Goal: Contribute content: Contribute content

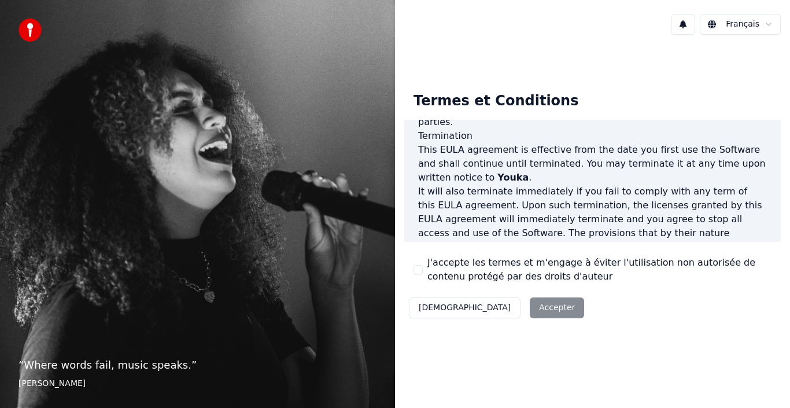
scroll to position [794, 0]
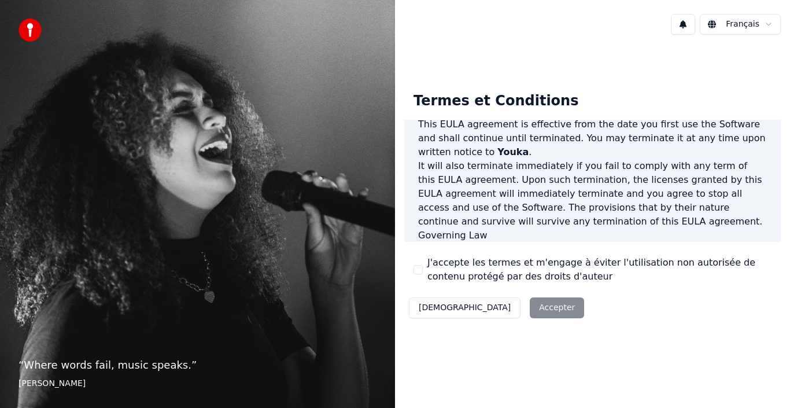
click at [496, 308] on div "Décliner Accepter" at bounding box center [496, 308] width 185 height 30
click at [498, 310] on div "Décliner Accepter" at bounding box center [496, 308] width 185 height 30
click at [419, 271] on button "J'accepte les termes et m'engage à éviter l'utilisation non autorisée de conten…" at bounding box center [418, 269] width 9 height 9
click at [530, 310] on button "Accepter" at bounding box center [557, 307] width 54 height 21
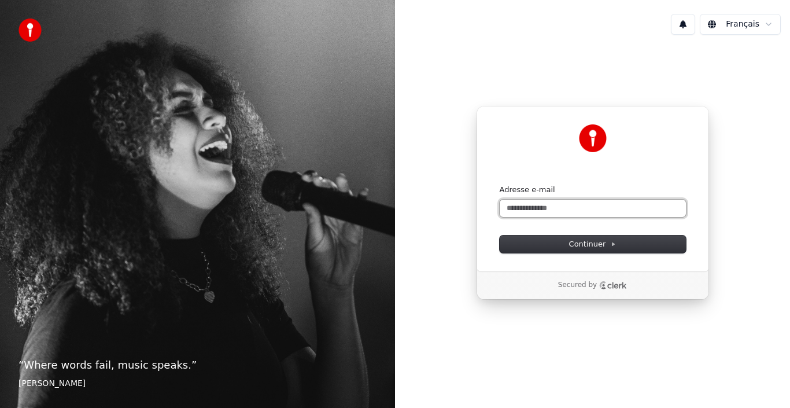
click at [520, 208] on input "Adresse e-mail" at bounding box center [593, 208] width 186 height 17
type input "*"
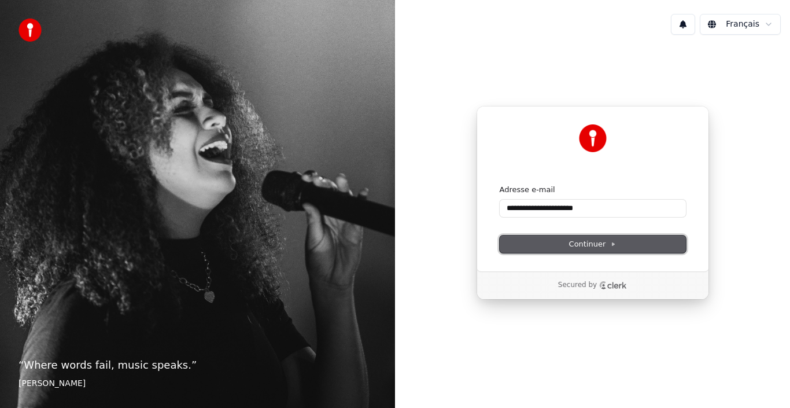
click at [604, 248] on span "Continuer" at bounding box center [592, 244] width 47 height 10
type input "**********"
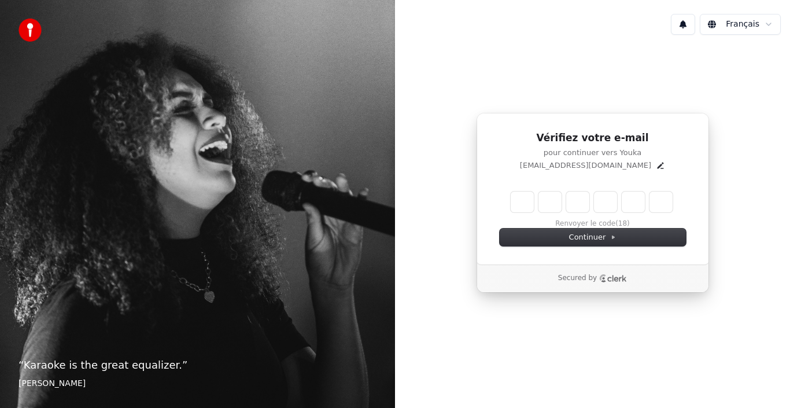
type input "*"
type input "**"
type input "*"
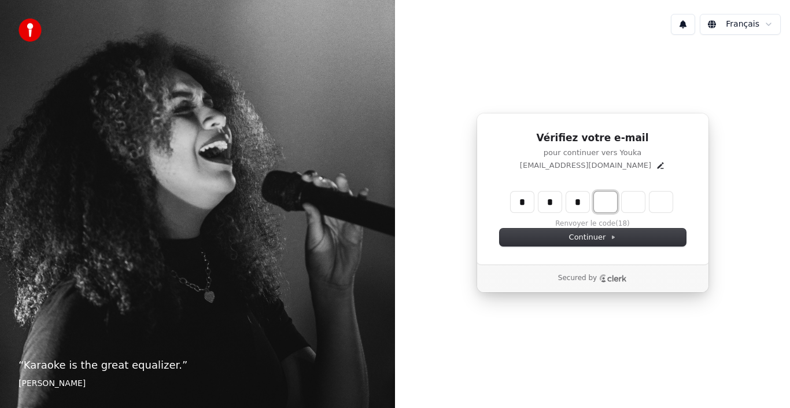
type input "***"
type input "*"
type input "****"
type input "*"
type input "*****"
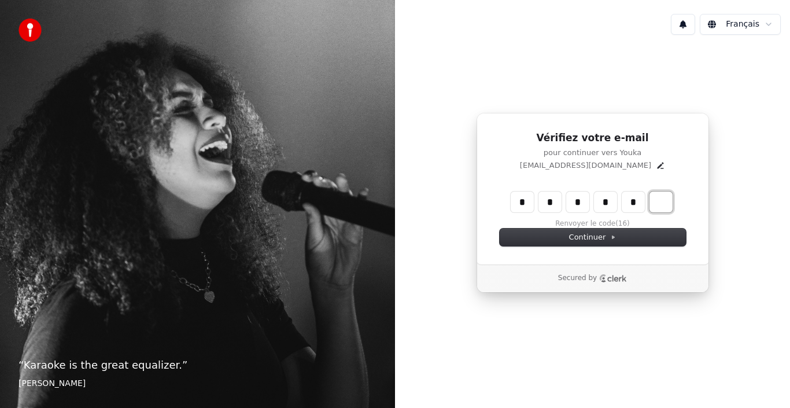
type input "*"
type input "******"
type input "*"
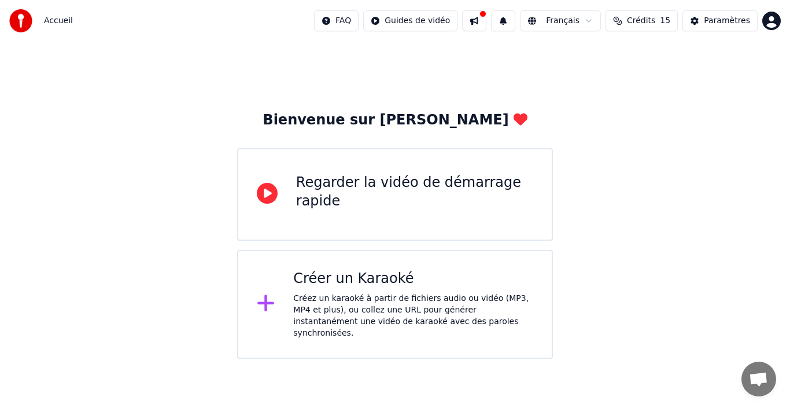
click at [267, 300] on icon at bounding box center [265, 303] width 17 height 17
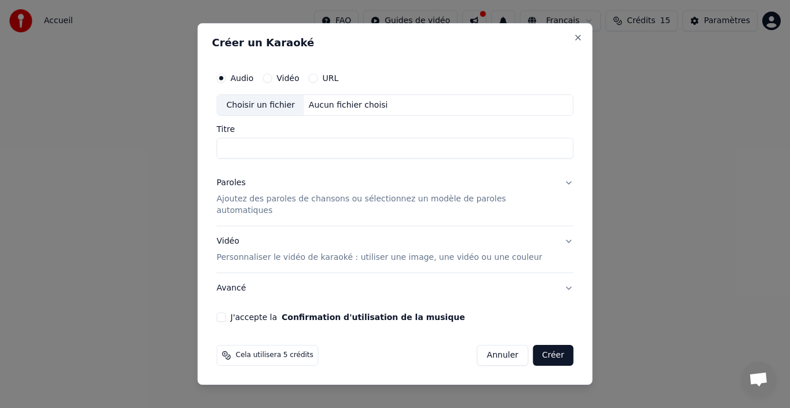
click at [272, 83] on button "Vidéo" at bounding box center [267, 77] width 9 height 9
click at [279, 109] on div "Choisir un fichier" at bounding box center [261, 105] width 87 height 21
type input "**********"
click at [280, 116] on div "Choisir un fichier" at bounding box center [261, 105] width 87 height 21
click at [254, 81] on label "Audio" at bounding box center [242, 78] width 23 height 8
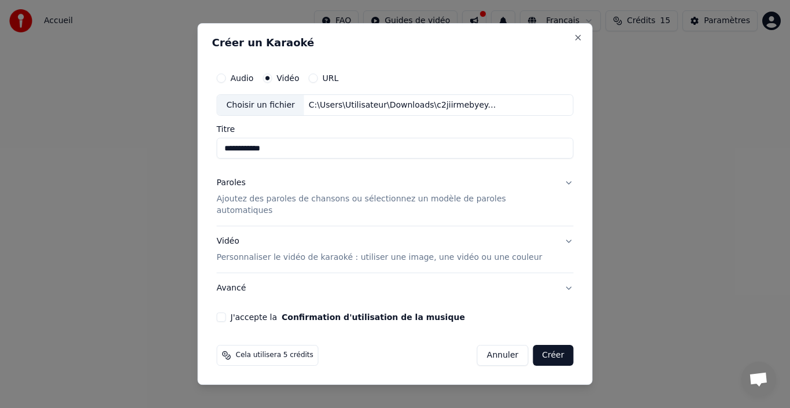
click at [226, 81] on button "Audio" at bounding box center [221, 77] width 9 height 9
click at [296, 107] on div "Choisir un fichier" at bounding box center [261, 105] width 87 height 21
type input "**********"
click at [226, 312] on button "J'accepte la Confirmation d'utilisation de la musique" at bounding box center [221, 316] width 9 height 9
click at [555, 189] on button "Paroles Ajoutez des paroles de chansons ou sélectionnez un modèle de paroles au…" at bounding box center [395, 197] width 357 height 58
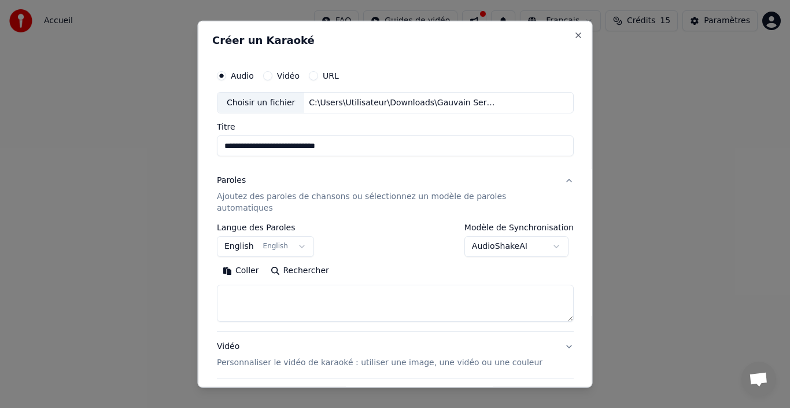
click at [301, 236] on button "English English" at bounding box center [265, 246] width 97 height 21
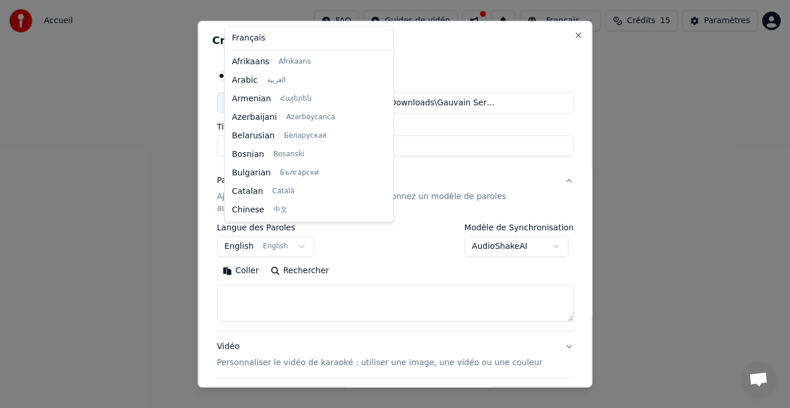
scroll to position [93, 0]
select select "**"
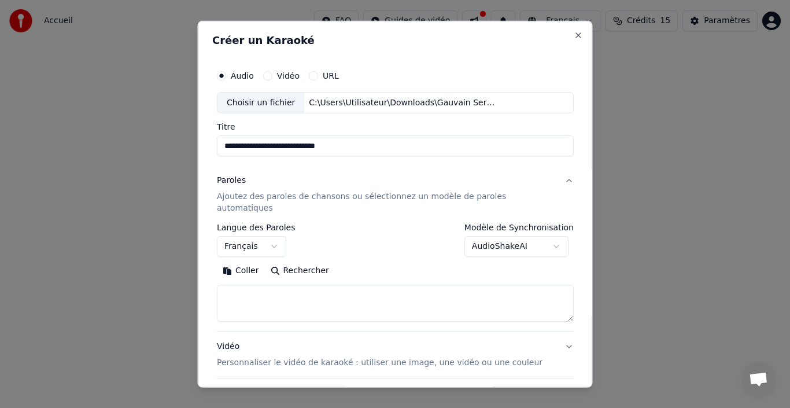
click at [252, 285] on textarea at bounding box center [395, 303] width 357 height 37
click at [248, 285] on textarea at bounding box center [395, 303] width 357 height 37
paste textarea "**********"
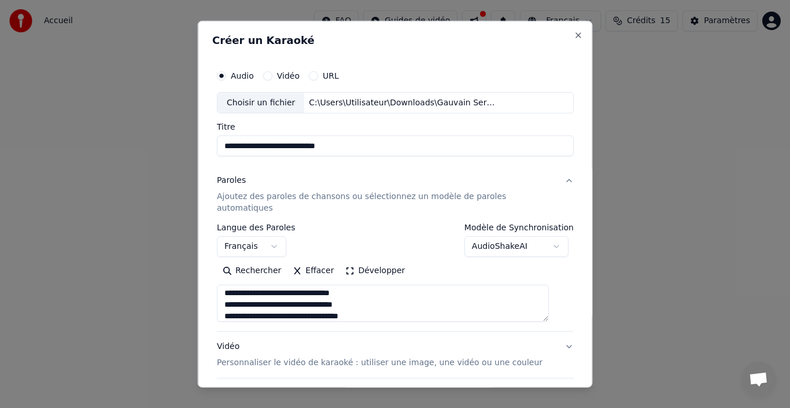
scroll to position [0, 0]
type textarea "**********"
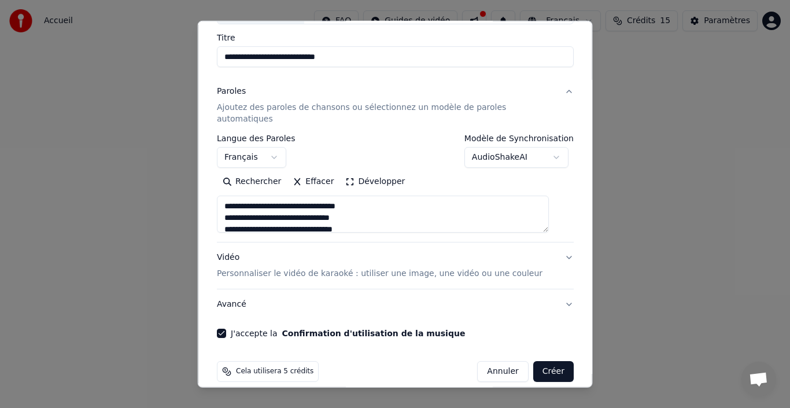
scroll to position [91, 0]
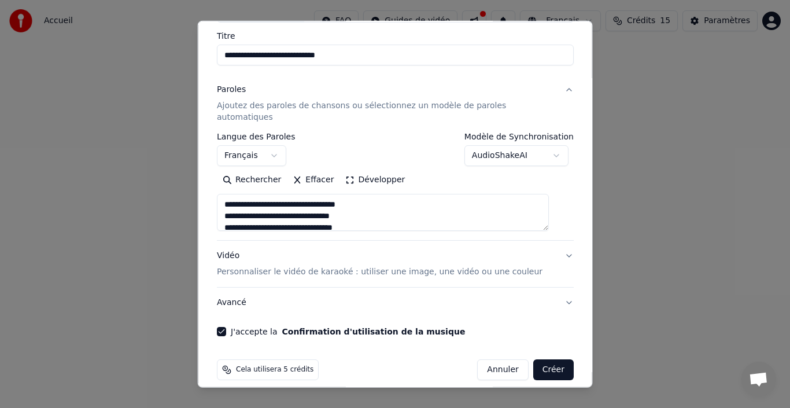
click at [407, 266] on p "Personnaliser le vidéo de karaoké : utiliser une image, une vidéo ou une couleur" at bounding box center [380, 272] width 326 height 12
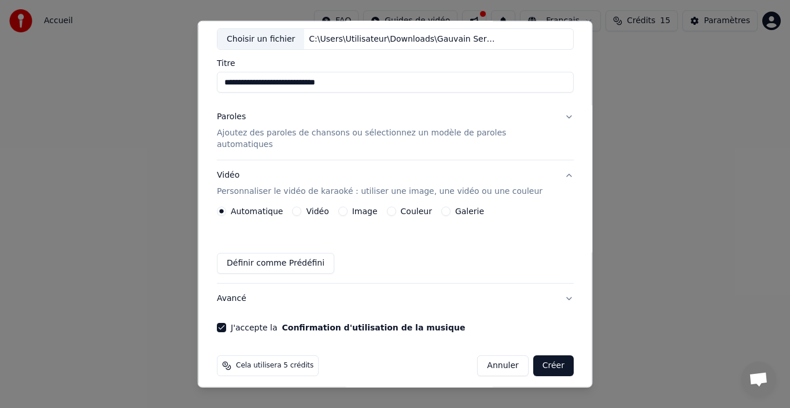
scroll to position [60, 0]
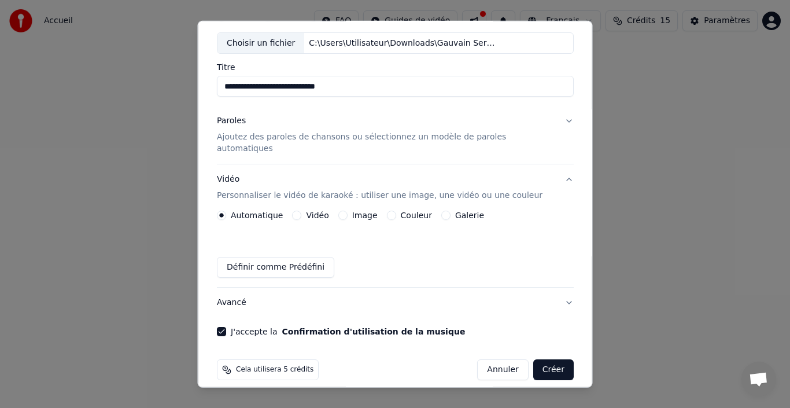
click at [342, 211] on button "Image" at bounding box center [342, 215] width 9 height 9
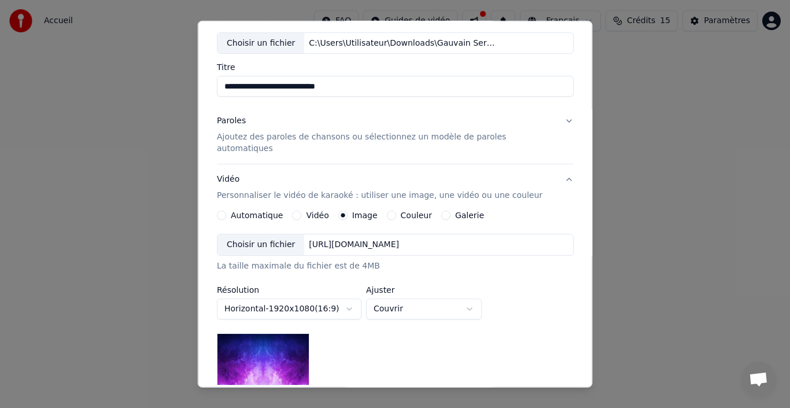
click at [264, 234] on div "Choisir un fichier" at bounding box center [261, 244] width 87 height 21
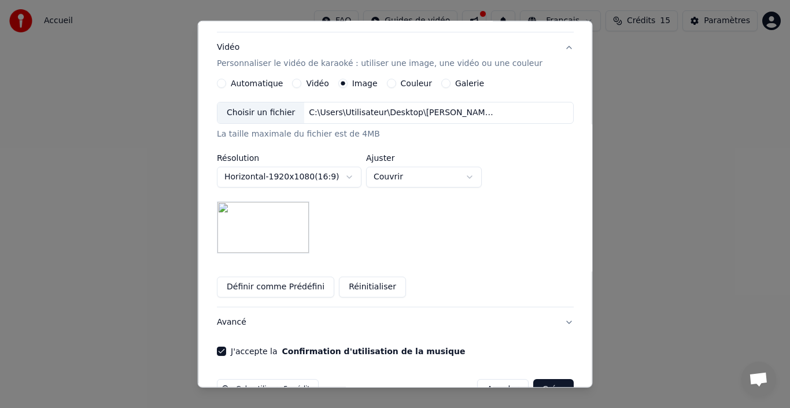
scroll to position [211, 0]
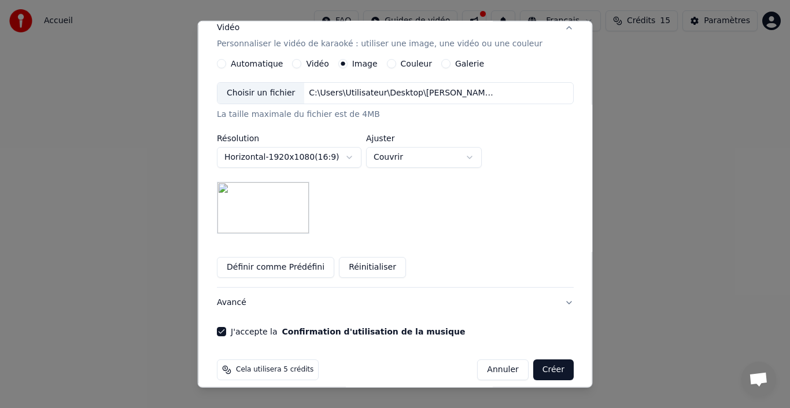
click at [553, 289] on button "Avancé" at bounding box center [395, 303] width 357 height 30
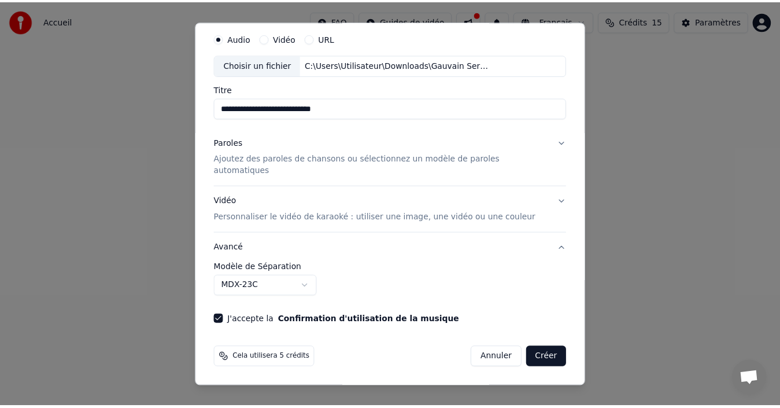
scroll to position [26, 0]
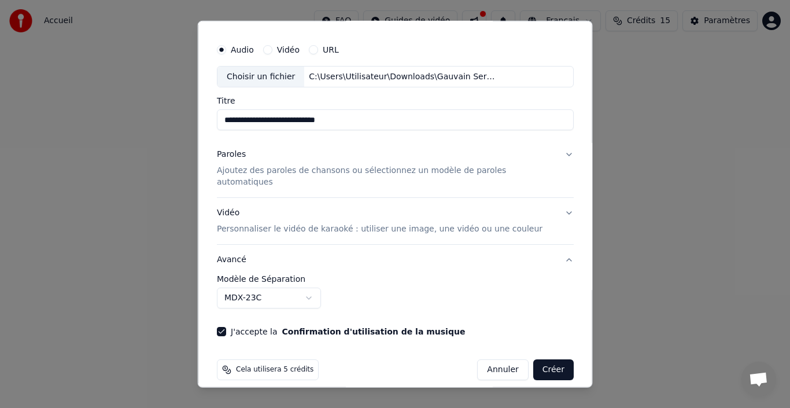
click at [312, 288] on button "MDX-23C" at bounding box center [269, 298] width 104 height 21
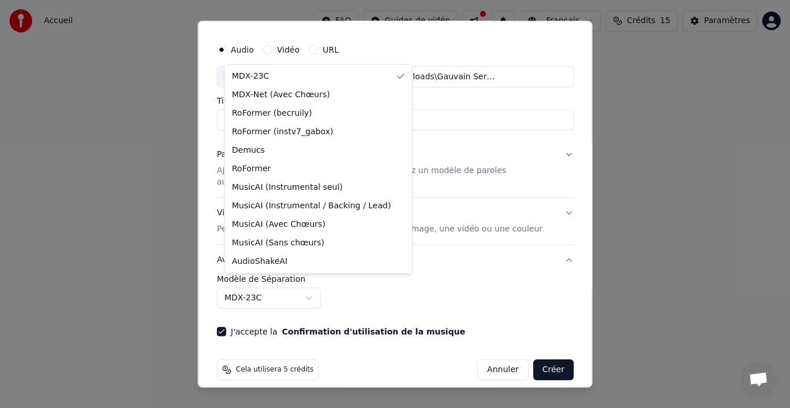
click at [312, 287] on body "**********" at bounding box center [395, 179] width 790 height 359
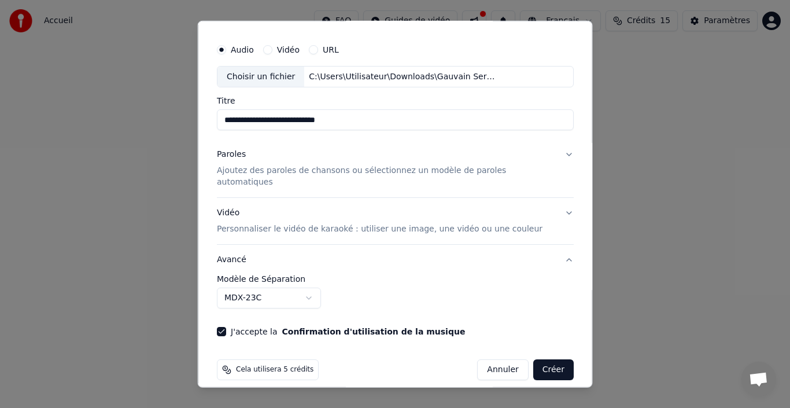
click at [539, 359] on button "Créer" at bounding box center [553, 369] width 40 height 21
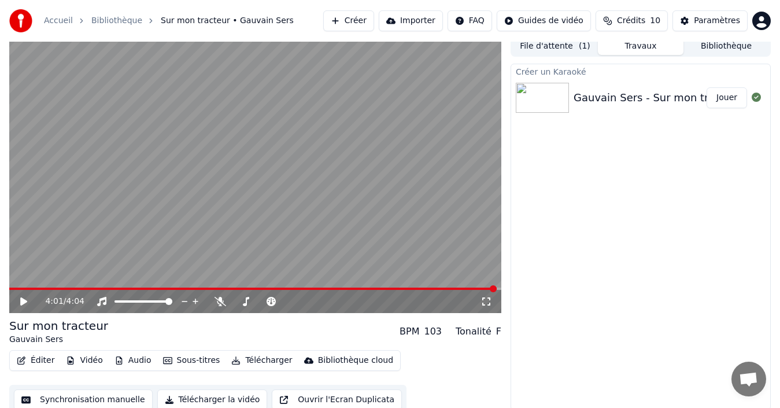
scroll to position [13, 0]
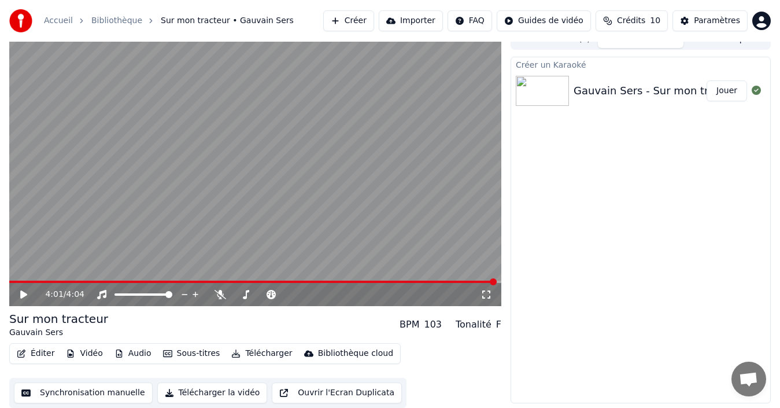
click at [185, 355] on button "Sous-titres" at bounding box center [192, 353] width 67 height 16
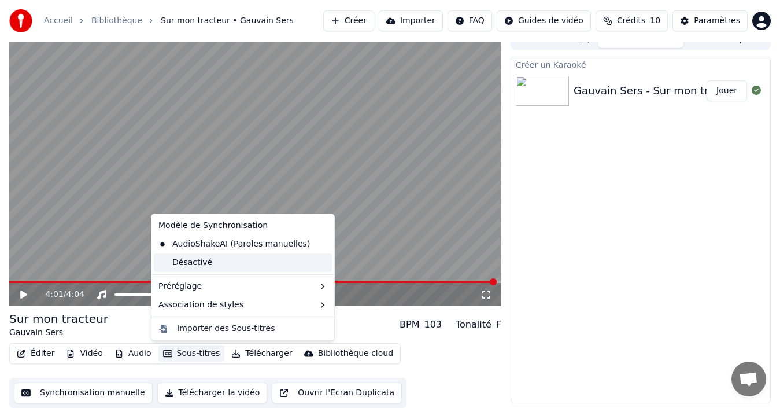
click at [198, 267] on div "Désactivé" at bounding box center [243, 262] width 178 height 19
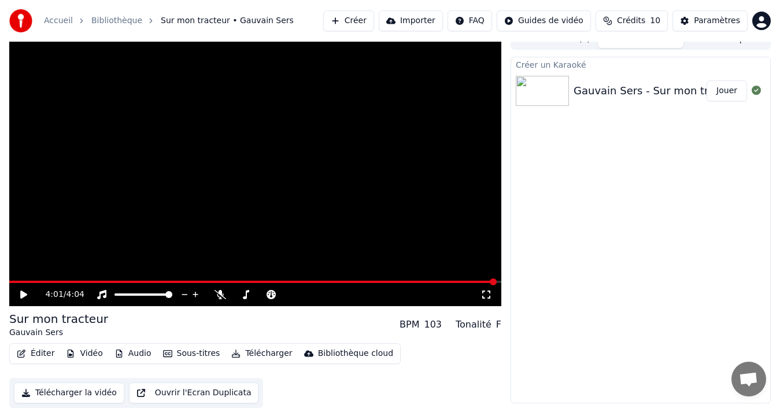
click at [189, 349] on button "Sous-titres" at bounding box center [192, 353] width 67 height 16
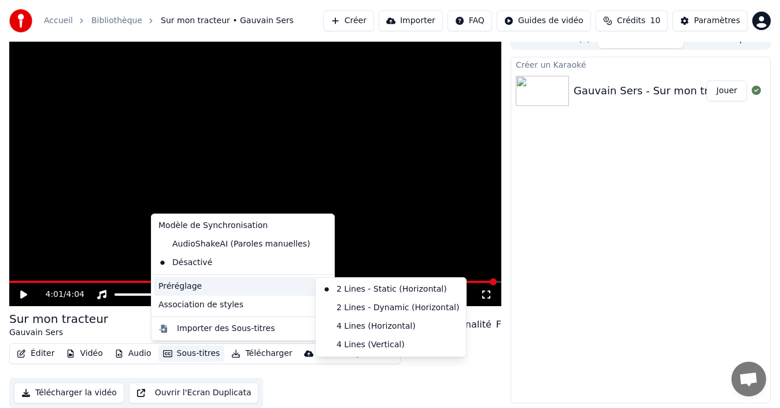
click at [284, 283] on div "Préréglage" at bounding box center [243, 286] width 178 height 19
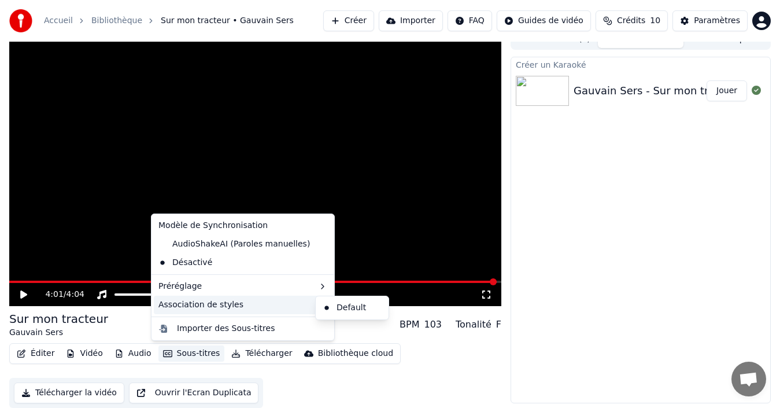
click at [282, 301] on div "Association de styles" at bounding box center [243, 305] width 178 height 19
click at [636, 265] on div "Créer un Karaoké Gauvain Sers - Sur mon tracteur Jouer" at bounding box center [641, 230] width 260 height 347
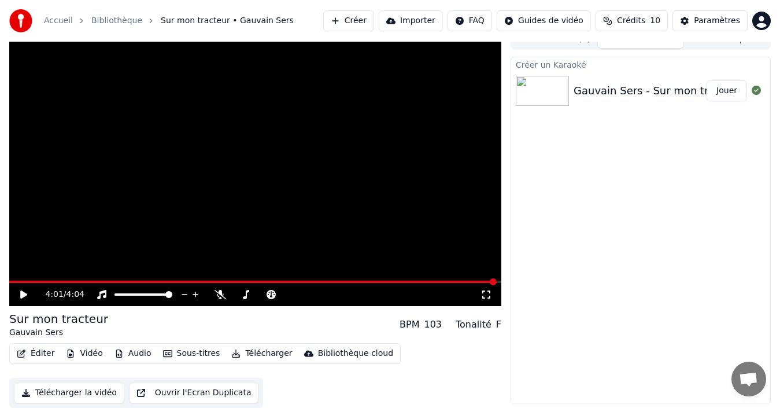
click at [189, 358] on button "Sous-titres" at bounding box center [192, 353] width 67 height 16
click at [22, 294] on icon at bounding box center [23, 294] width 7 height 8
click at [32, 282] on span at bounding box center [255, 282] width 492 height 2
click at [60, 282] on span at bounding box center [255, 282] width 492 height 2
click at [87, 282] on span at bounding box center [255, 282] width 492 height 2
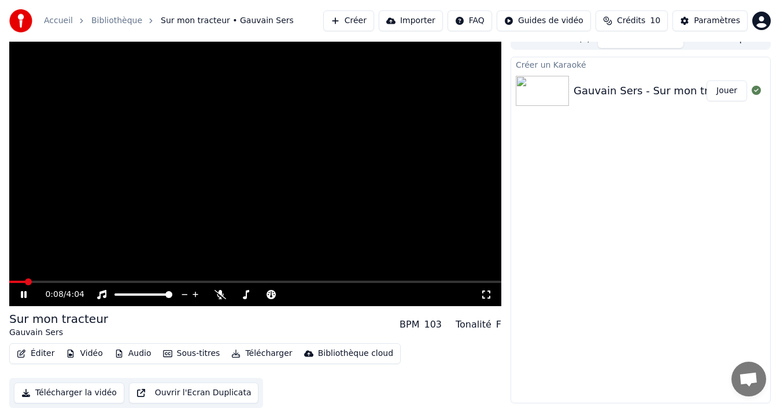
click at [25, 281] on span at bounding box center [17, 282] width 16 height 2
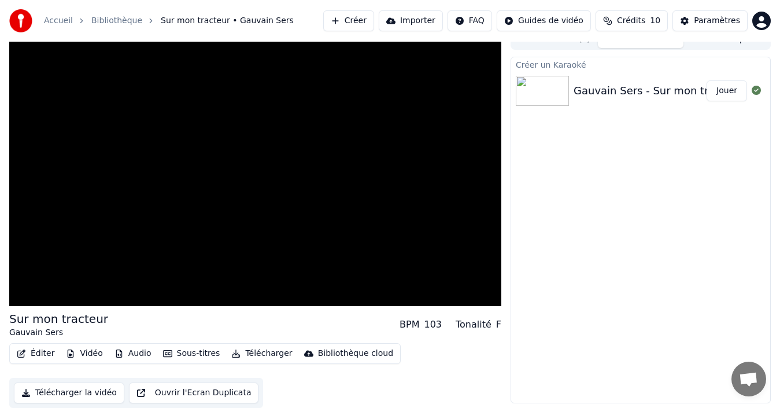
click at [175, 353] on button "Sous-titres" at bounding box center [192, 353] width 67 height 16
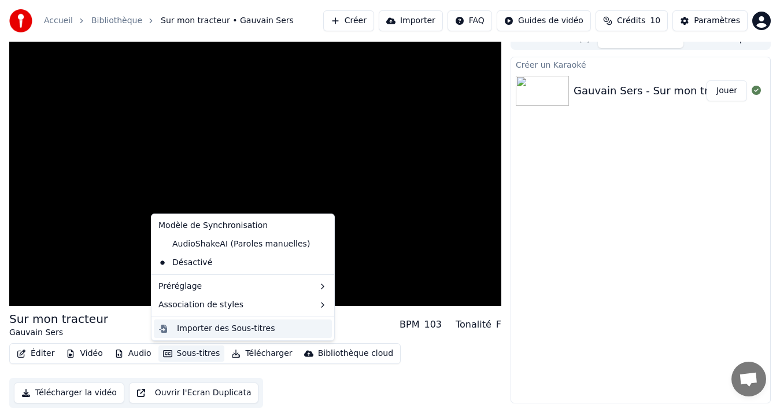
click at [200, 330] on div "Importer des Sous-titres" at bounding box center [226, 329] width 98 height 12
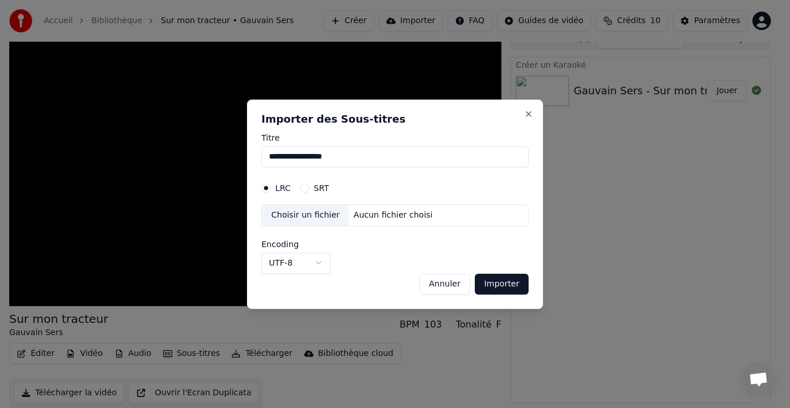
click at [367, 214] on div "Aucun fichier choisi" at bounding box center [393, 215] width 89 height 12
click at [525, 109] on button "Close" at bounding box center [528, 113] width 9 height 9
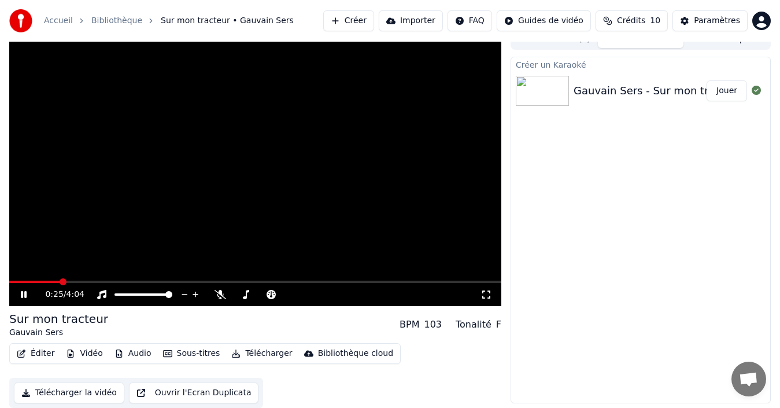
click at [38, 351] on button "Éditer" at bounding box center [35, 353] width 47 height 16
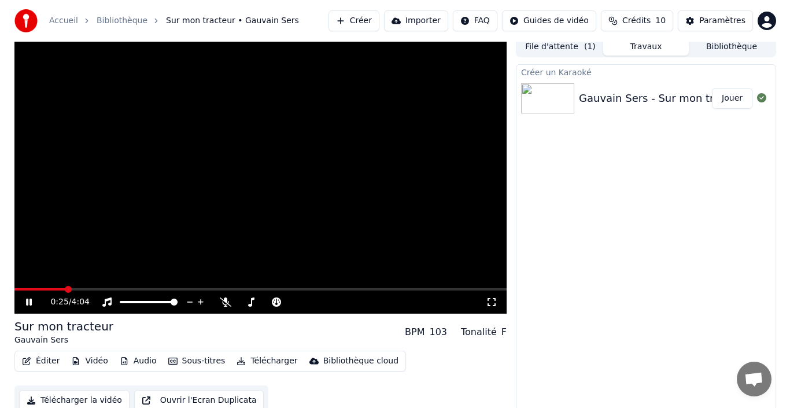
scroll to position [0, 0]
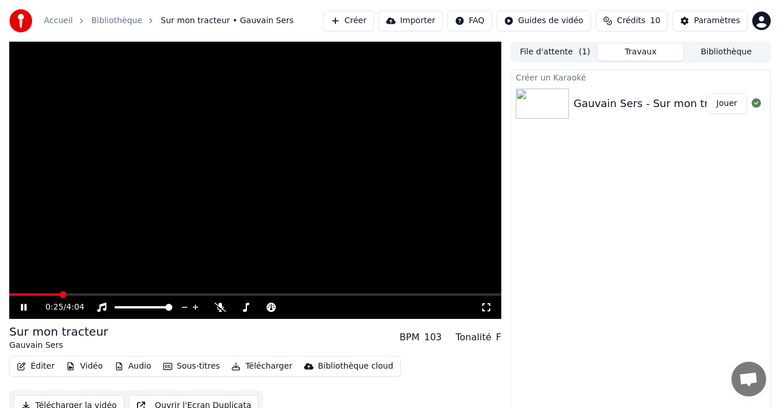
click at [39, 369] on button "Éditer" at bounding box center [35, 366] width 47 height 16
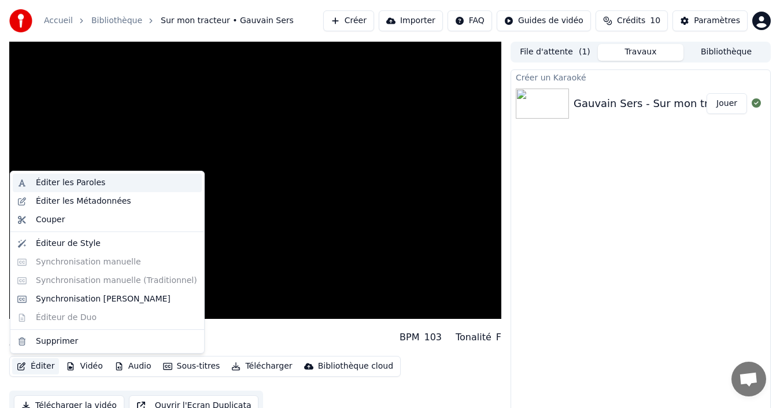
click at [93, 188] on div "Éditer les Paroles" at bounding box center [70, 183] width 69 height 12
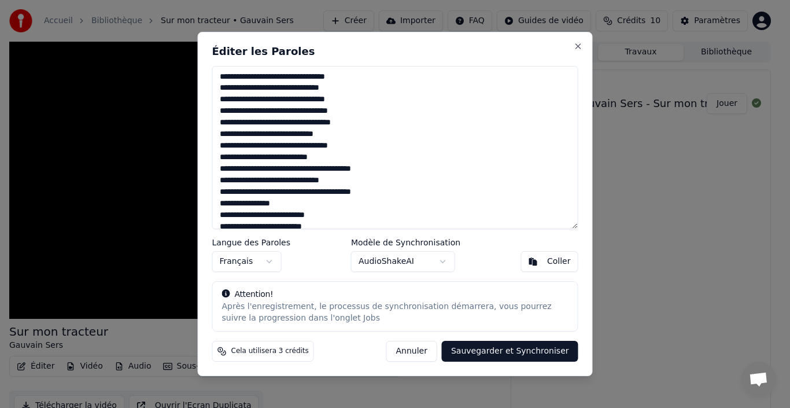
click at [524, 348] on button "Sauvegarder et Synchroniser" at bounding box center [510, 351] width 137 height 21
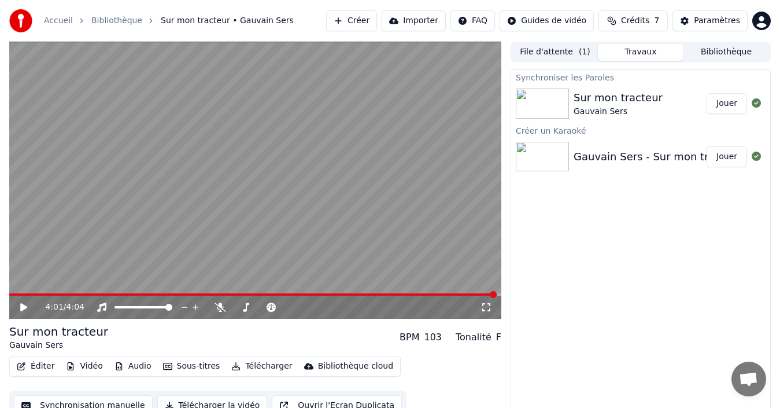
click at [728, 101] on button "Jouer" at bounding box center [727, 103] width 40 height 21
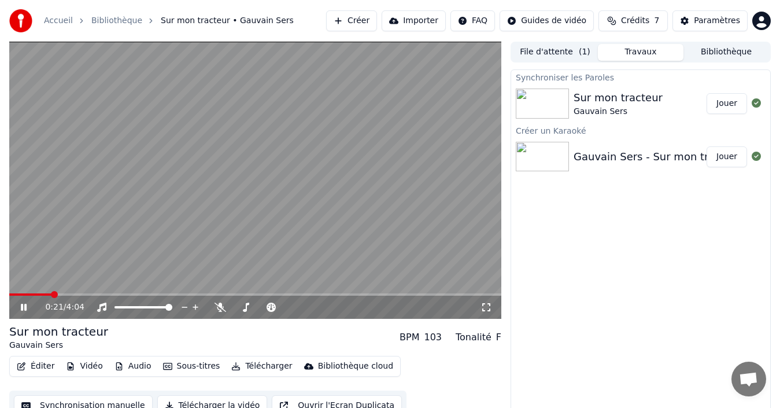
click at [51, 294] on span at bounding box center [30, 294] width 42 height 2
click at [35, 294] on span at bounding box center [22, 294] width 26 height 2
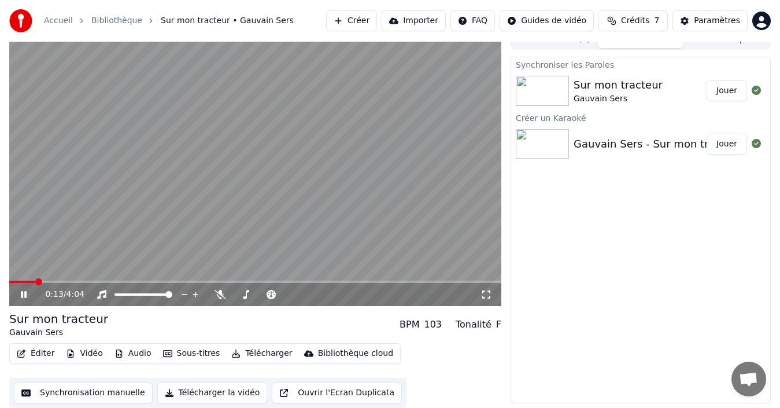
click at [23, 296] on icon at bounding box center [24, 294] width 6 height 7
click at [25, 282] on span at bounding box center [17, 282] width 16 height 2
click at [25, 293] on icon at bounding box center [23, 294] width 7 height 8
